Goal: Transaction & Acquisition: Purchase product/service

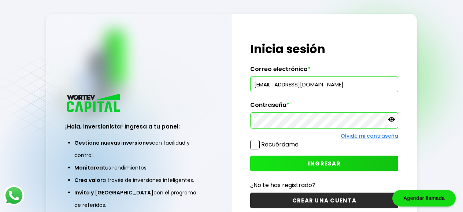
click at [373, 166] on button "INGRESAR" at bounding box center [324, 164] width 148 height 16
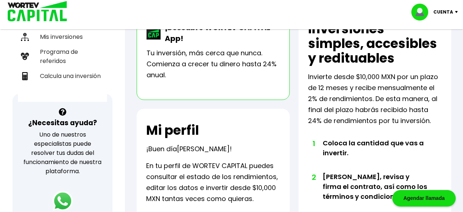
scroll to position [280, 0]
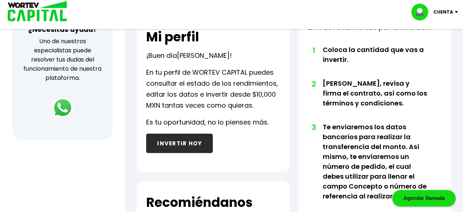
click at [190, 138] on button "INVERTIR HOY" at bounding box center [179, 143] width 67 height 19
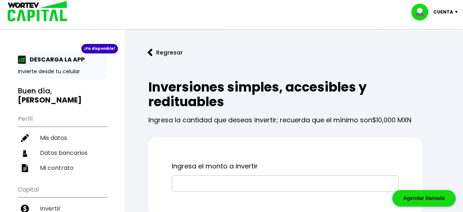
scroll to position [62, 0]
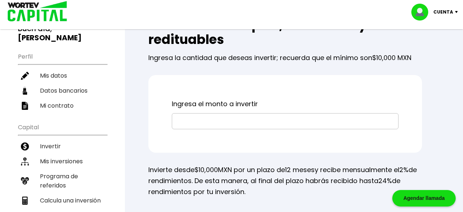
click at [197, 125] on input "text" at bounding box center [285, 121] width 220 height 15
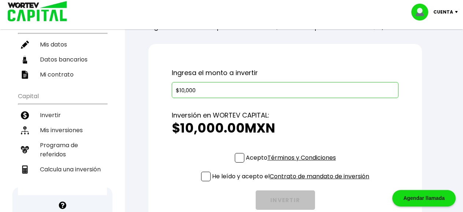
scroll to position [156, 0]
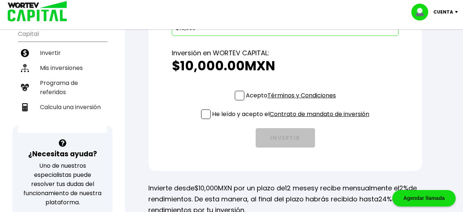
type input "$10,000"
click at [240, 95] on span at bounding box center [240, 96] width 10 height 10
click at [292, 101] on input "Acepto Términos y Condiciones" at bounding box center [292, 101] width 0 height 0
checkbox input "true"
click at [314, 112] on link "Contrato de mandato de inversión" at bounding box center [320, 114] width 100 height 8
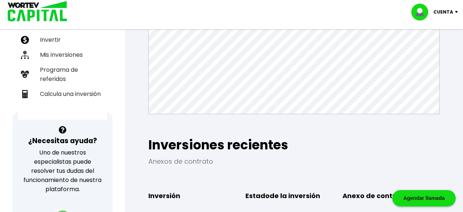
scroll to position [44, 0]
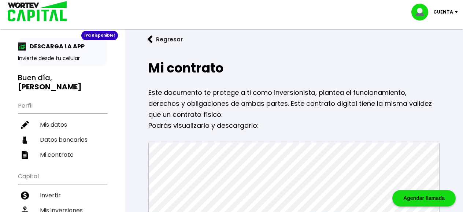
scroll to position [0, 0]
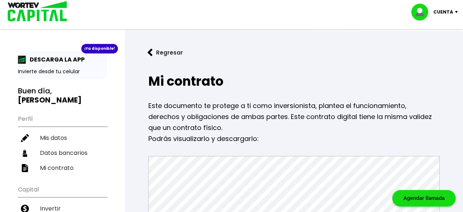
click at [148, 48] on button "Regresar" at bounding box center [165, 52] width 57 height 19
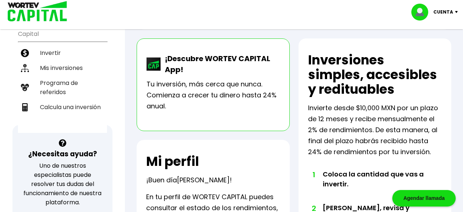
scroll to position [280, 0]
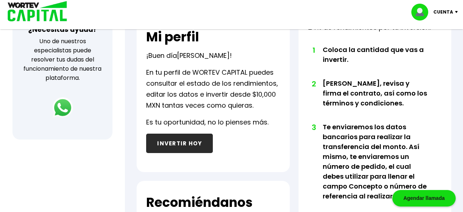
click at [184, 141] on button "INVERTIR HOY" at bounding box center [179, 143] width 67 height 19
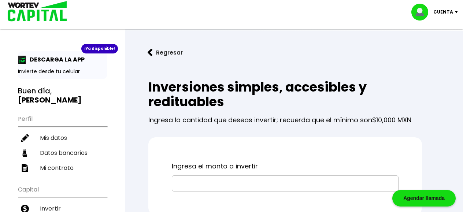
scroll to position [31, 0]
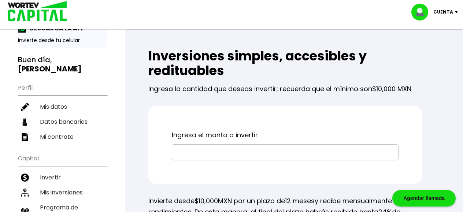
click at [213, 149] on input "text" at bounding box center [285, 152] width 220 height 15
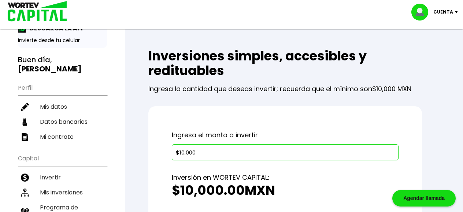
scroll to position [125, 0]
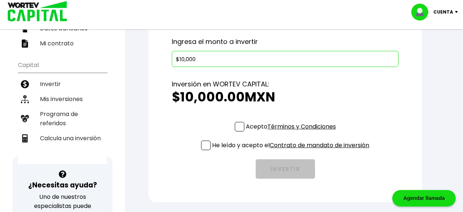
type input "$10,000"
click at [238, 127] on span at bounding box center [240, 127] width 10 height 10
click at [292, 132] on input "Acepto Términos y Condiciones" at bounding box center [292, 132] width 0 height 0
checkbox input "true"
click at [204, 150] on div "He leído y acepto el Contrato de mandato de inversión" at bounding box center [285, 147] width 168 height 13
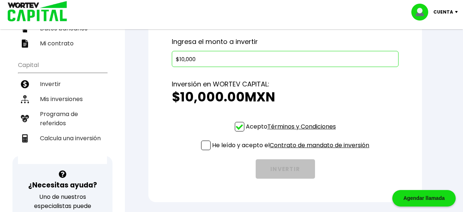
click at [206, 146] on span at bounding box center [206, 146] width 10 height 10
click at [202, 145] on span at bounding box center [206, 146] width 10 height 10
click at [292, 151] on input "He leído y acepto el Contrato de mandato de inversión" at bounding box center [292, 151] width 0 height 0
checkbox input "true"
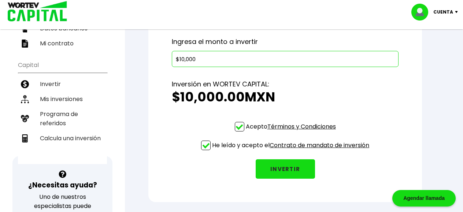
click at [301, 170] on button "INVERTIR" at bounding box center [285, 168] width 59 height 19
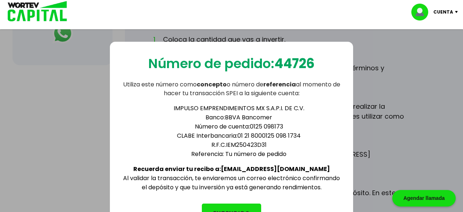
scroll to position [417, 0]
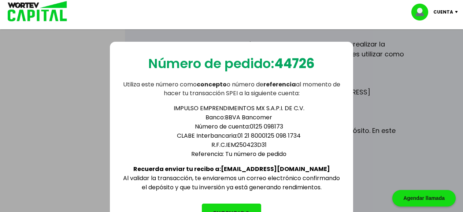
click at [244, 210] on button "ENTENDIDO" at bounding box center [231, 213] width 59 height 19
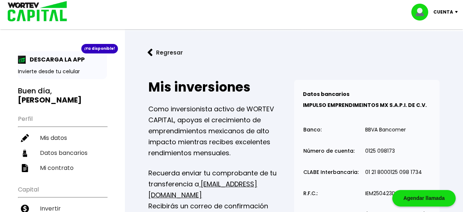
scroll to position [156, 0]
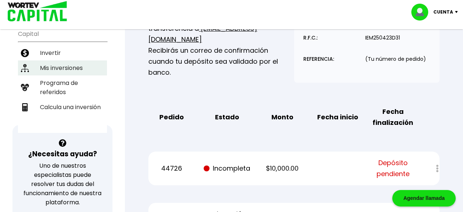
click at [58, 60] on li "Mis inversiones" at bounding box center [62, 67] width 89 height 15
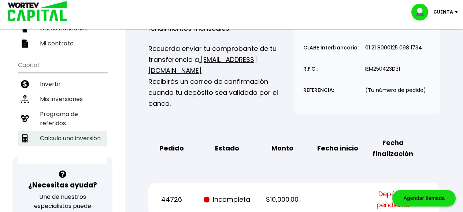
scroll to position [187, 0]
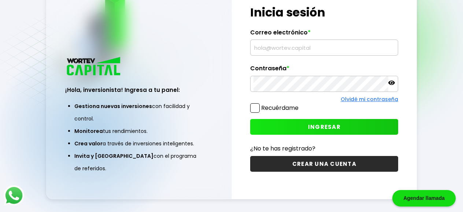
type input "[EMAIL_ADDRESS][DOMAIN_NAME]"
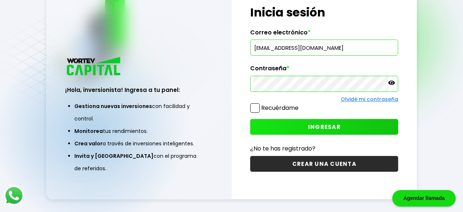
click at [280, 107] on label "Recuérdame" at bounding box center [279, 108] width 37 height 8
click at [300, 104] on input "Recuérdame" at bounding box center [300, 104] width 0 height 0
checkbox input "true"
click at [280, 126] on button "INGRESAR" at bounding box center [324, 127] width 148 height 16
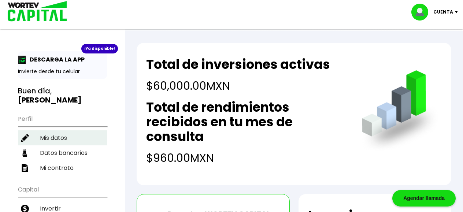
scroll to position [31, 0]
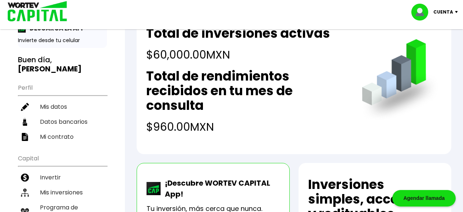
click at [70, 115] on li "Datos bancarios" at bounding box center [62, 121] width 89 height 15
select select "Uala"
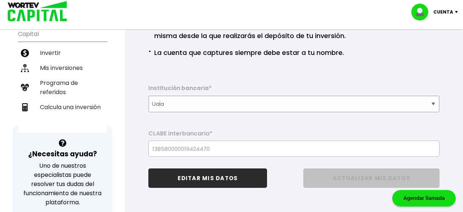
scroll to position [125, 0]
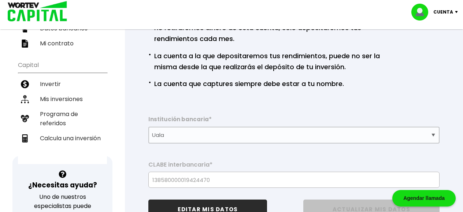
click at [56, 107] on li "Programa de referidos" at bounding box center [62, 119] width 89 height 24
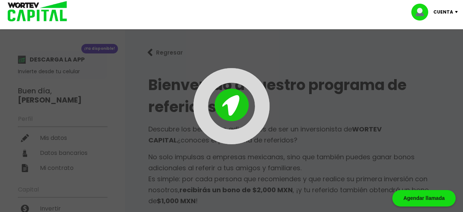
type input "https://panel-mx.wortev.capital/register?ref=chipolifer"
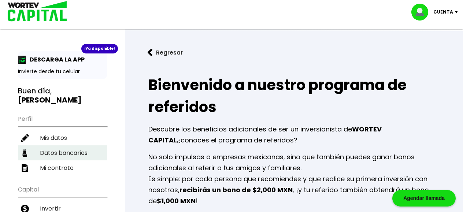
checkbox input "true"
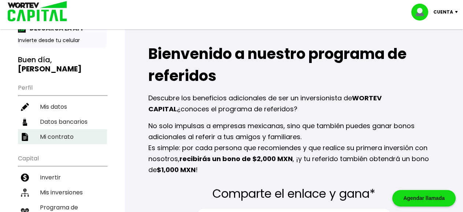
scroll to position [62, 0]
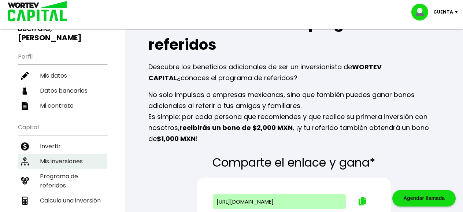
click at [60, 154] on li "Mis inversiones" at bounding box center [62, 161] width 89 height 15
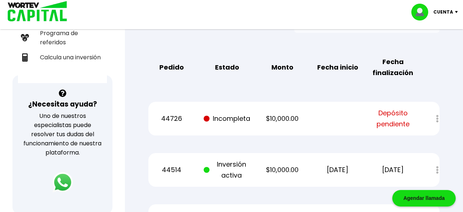
scroll to position [268, 0]
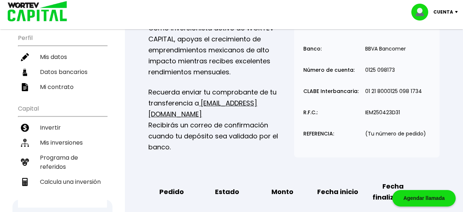
scroll to position [19, 0]
